Goal: Task Accomplishment & Management: Complete application form

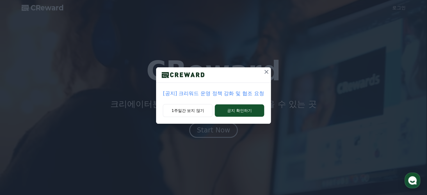
click at [263, 70] on icon at bounding box center [266, 71] width 7 height 7
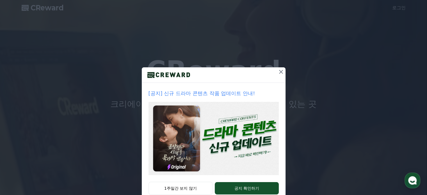
click at [276, 73] on button at bounding box center [280, 71] width 9 height 9
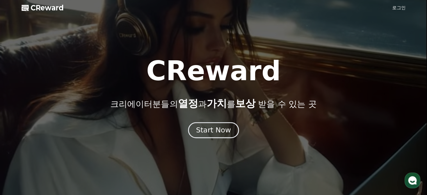
click at [221, 130] on div "Start Now" at bounding box center [213, 130] width 35 height 10
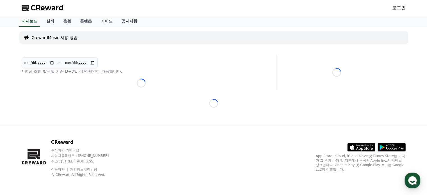
click at [403, 6] on link "로그인" at bounding box center [398, 7] width 13 height 7
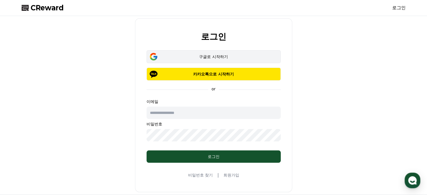
click at [202, 58] on div "구글로 시작하기" at bounding box center [214, 57] width 118 height 6
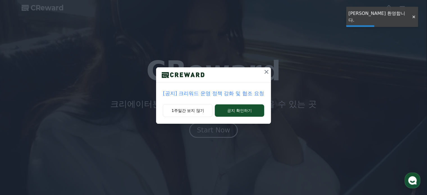
click at [264, 73] on icon at bounding box center [266, 71] width 7 height 7
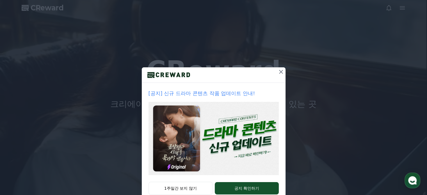
click at [279, 71] on icon at bounding box center [281, 72] width 4 height 4
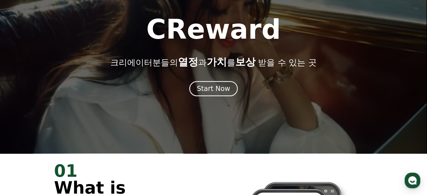
scroll to position [84, 0]
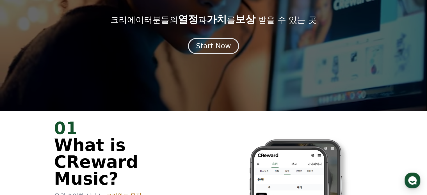
click at [214, 44] on div "Start Now" at bounding box center [213, 46] width 35 height 10
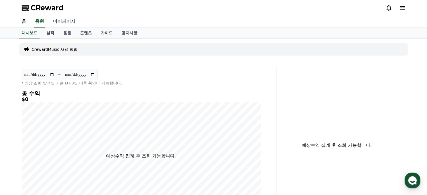
click at [71, 20] on link "마이페이지" at bounding box center [64, 22] width 31 height 12
select select "**********"
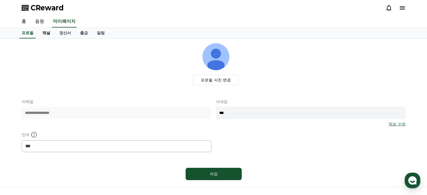
click at [51, 30] on link "채널" at bounding box center [46, 33] width 17 height 11
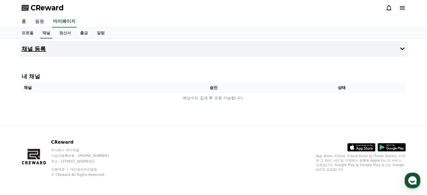
click at [394, 44] on button "채널 등록" at bounding box center [213, 49] width 388 height 16
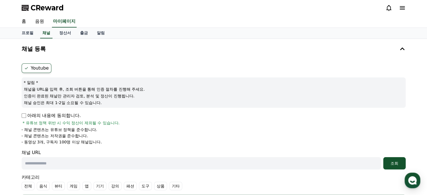
click at [34, 71] on label "Youtube" at bounding box center [37, 68] width 30 height 10
click at [26, 111] on form "Youtube * 알림 * 채널을 URL을 입력 후, 조회 버튼을 통해 인증 절차를 진행해 주세요. 인증이 완료된 채널만 관리자 검토, 분석 …" at bounding box center [214, 135] width 384 height 144
click at [37, 162] on input "text" at bounding box center [201, 163] width 359 height 12
paste input "**********"
click at [121, 148] on form "**********" at bounding box center [214, 135] width 384 height 144
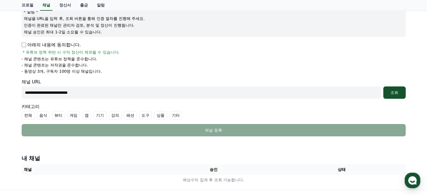
scroll to position [84, 0]
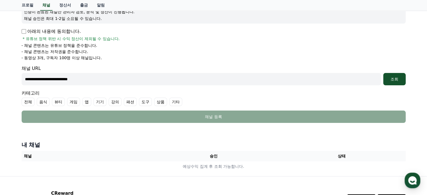
click at [175, 102] on label "기타" at bounding box center [175, 102] width 13 height 8
click at [395, 81] on div "조회" at bounding box center [394, 79] width 18 height 6
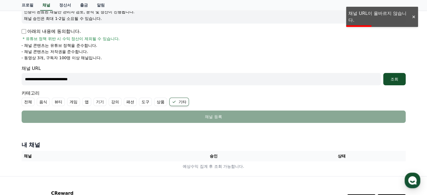
drag, startPoint x: 123, startPoint y: 77, endPoint x: 0, endPoint y: 61, distance: 123.9
click at [0, 61] on div "**********" at bounding box center [213, 66] width 427 height 222
paste input "**********"
type input "**********"
click at [403, 81] on button "조회" at bounding box center [394, 79] width 22 height 12
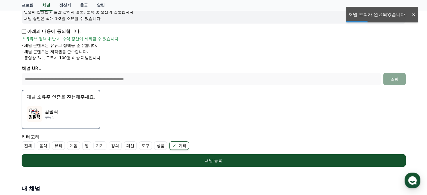
click at [58, 100] on p "채널 소유주 인증을 진행해주세요." at bounding box center [61, 97] width 68 height 7
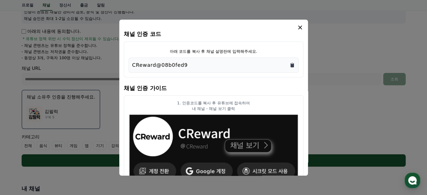
click at [292, 66] on icon "Copy to clipboard" at bounding box center [291, 65] width 3 height 4
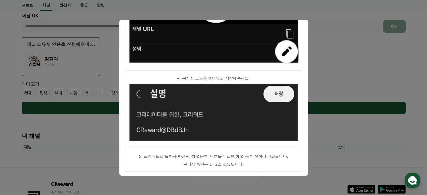
scroll to position [178, 0]
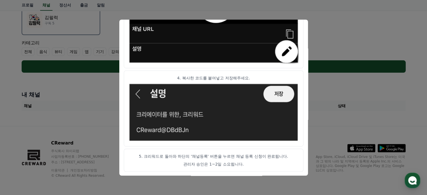
click at [221, 80] on p "4. 복사한 코드를 붙여넣고 저장해주세요." at bounding box center [214, 78] width 170 height 6
drag, startPoint x: 219, startPoint y: 162, endPoint x: 212, endPoint y: 148, distance: 15.6
click at [212, 149] on article "5. 크리워드로 돌아와 하단의 '채널등록' 버튼을 누르면 채널 등록 신청이 완료됩니다. 관리자 승인은 1~2일 소요됩니다." at bounding box center [214, 160] width 180 height 23
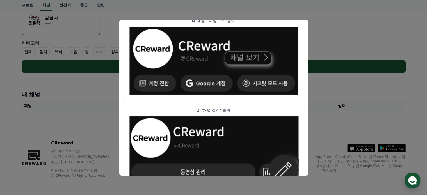
scroll to position [0, 0]
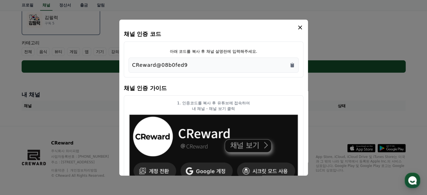
drag, startPoint x: 279, startPoint y: 28, endPoint x: 235, endPoint y: 111, distance: 93.5
click at [314, 75] on div "채널 인증 코드 아래 코드를 복사 후 채널 설명란에 입력해주세요. CReward@08b0fed9 채널 인증 가이드 1. 인증코드를 복사 후 유…" at bounding box center [213, 75] width 388 height 0
click at [299, 29] on icon "modal" at bounding box center [300, 27] width 7 height 7
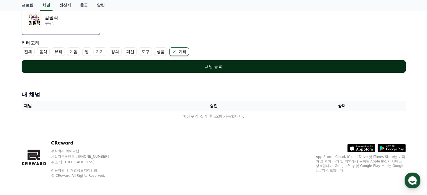
click at [204, 68] on div "채널 등록" at bounding box center [213, 67] width 361 height 6
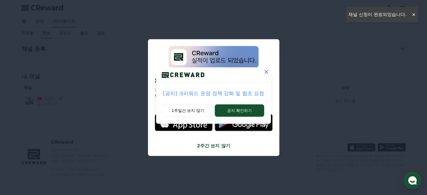
click at [265, 71] on icon at bounding box center [266, 71] width 7 height 7
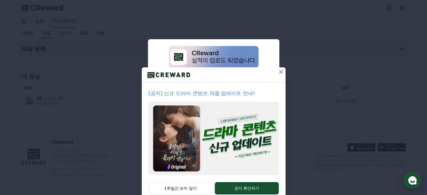
click at [278, 72] on icon at bounding box center [281, 71] width 7 height 7
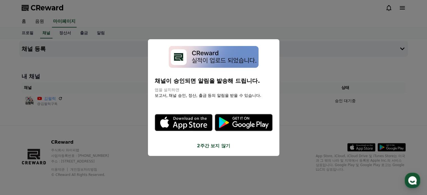
click at [211, 147] on button "2주간 보지 않기" at bounding box center [214, 146] width 118 height 7
